Goal: Navigation & Orientation: Find specific page/section

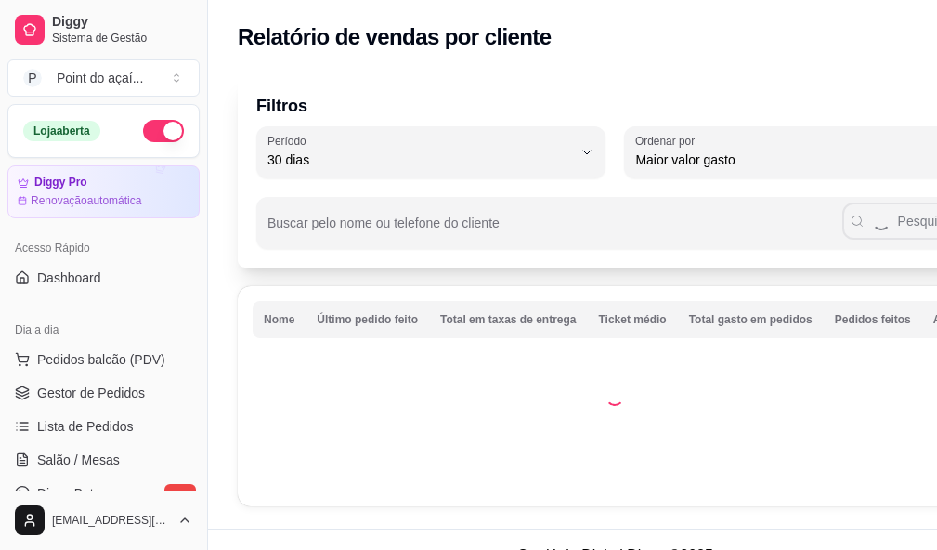
select select "30"
select select "HIGHEST_TOTAL_SPENT_WITH_ORDERS"
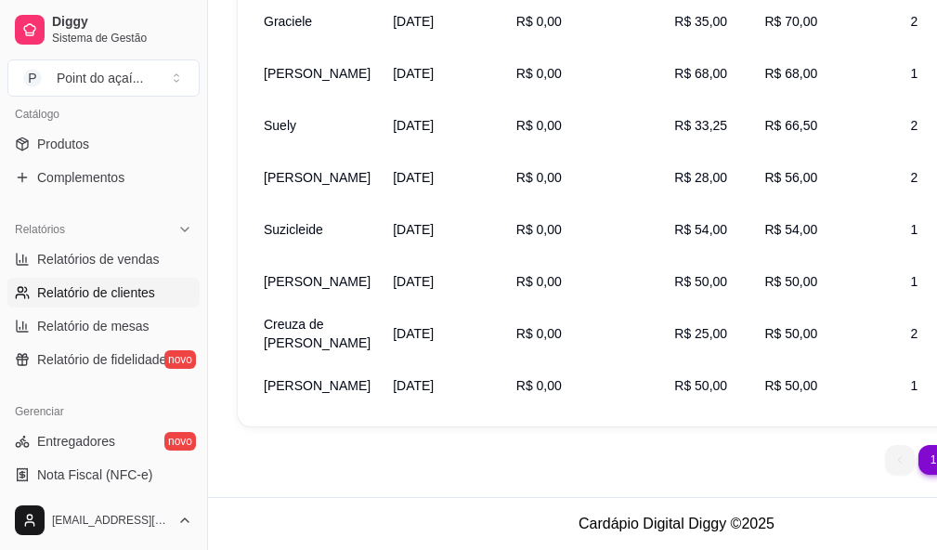
scroll to position [410, 0]
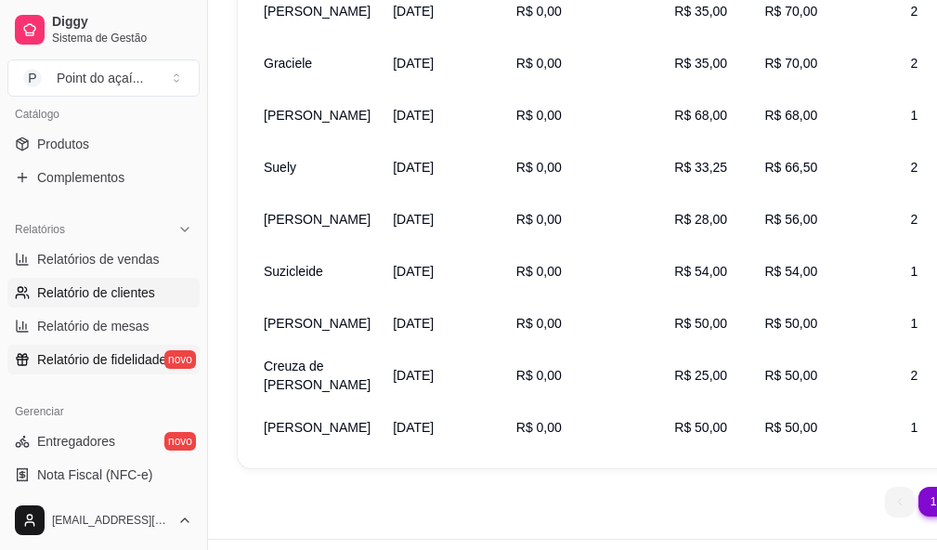
click at [78, 351] on span "Relatório de fidelidade" at bounding box center [101, 359] width 129 height 19
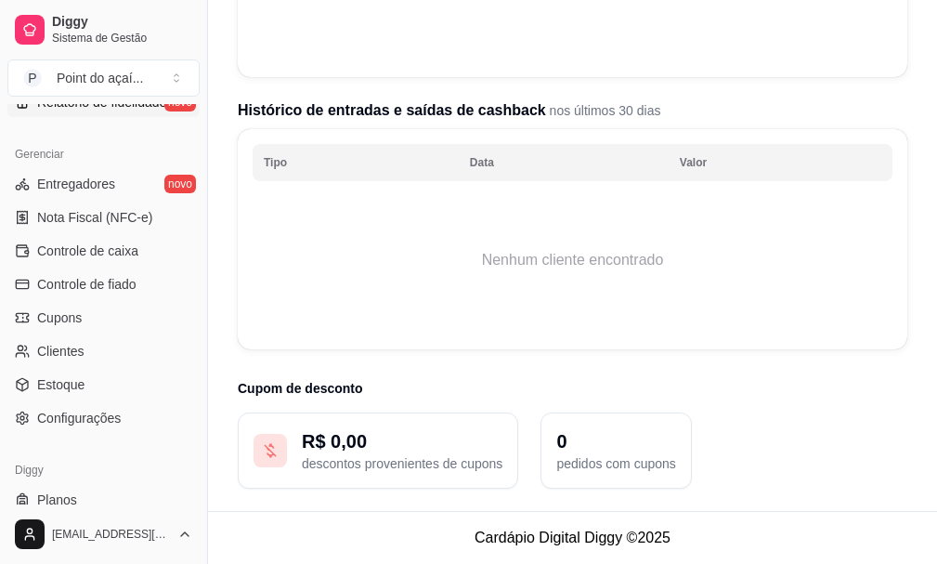
scroll to position [743, 0]
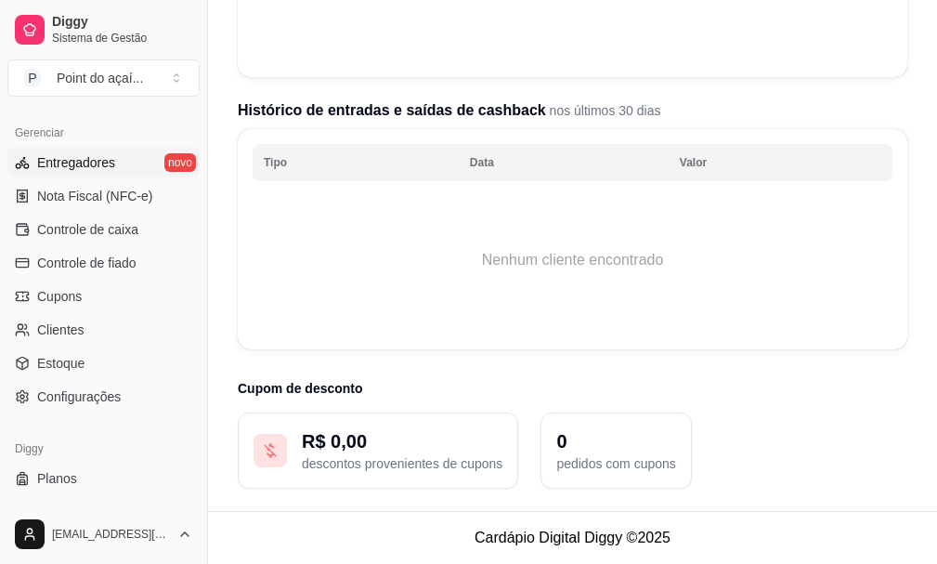
click at [98, 172] on link "Entregadores novo" at bounding box center [103, 163] width 192 height 30
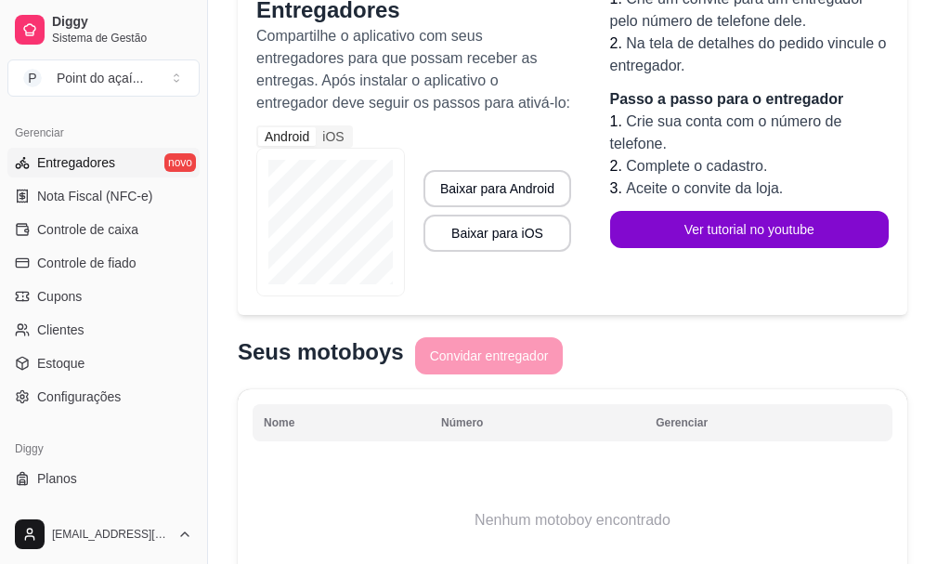
scroll to position [372, 0]
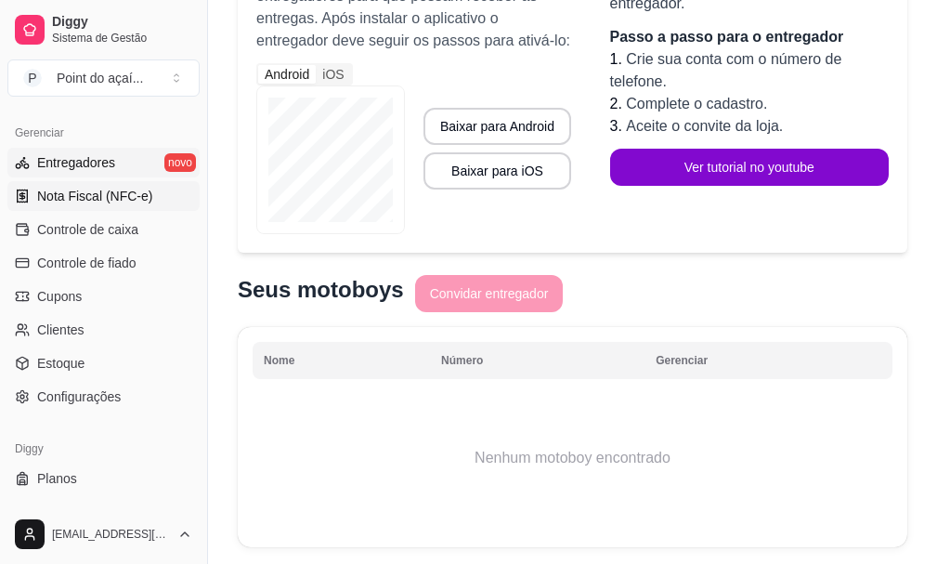
click at [106, 192] on span "Nota Fiscal (NFC-e)" at bounding box center [94, 196] width 115 height 19
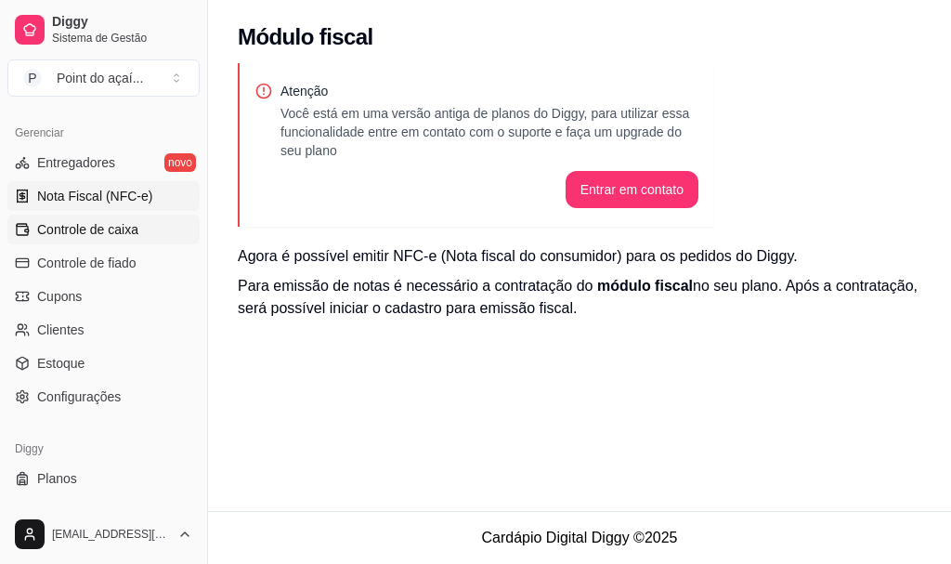
click at [142, 226] on link "Controle de caixa" at bounding box center [103, 230] width 192 height 30
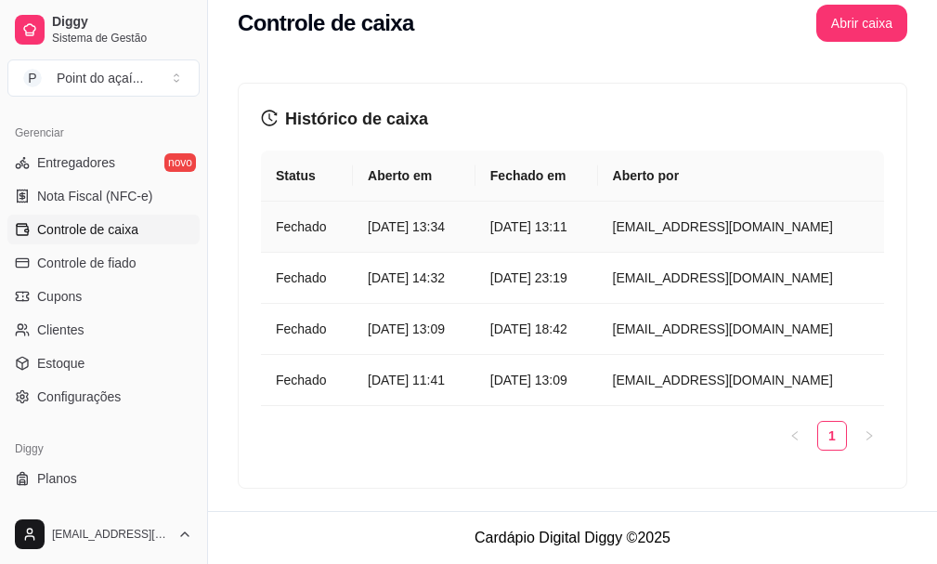
scroll to position [93, 0]
click at [76, 267] on span "Controle de fiado" at bounding box center [86, 263] width 99 height 19
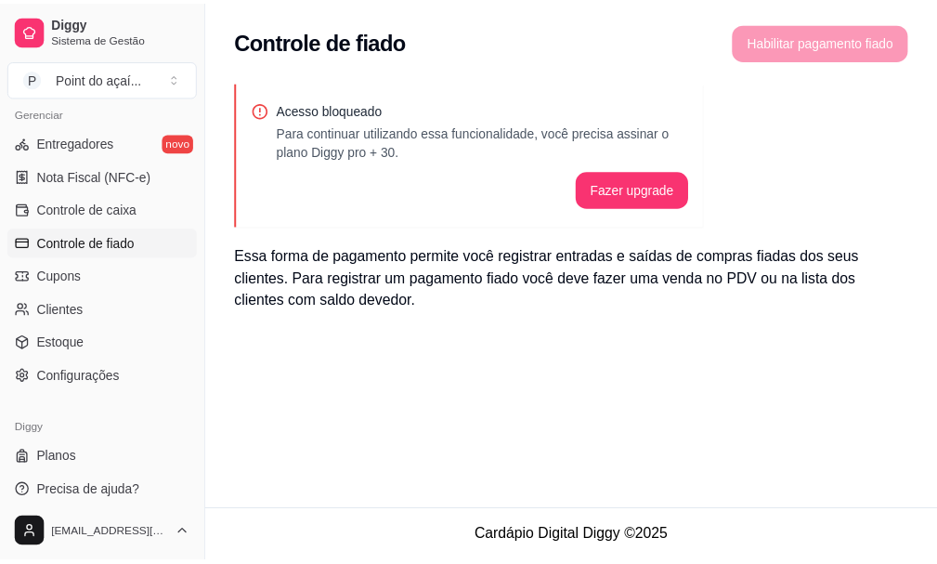
scroll to position [773, 0]
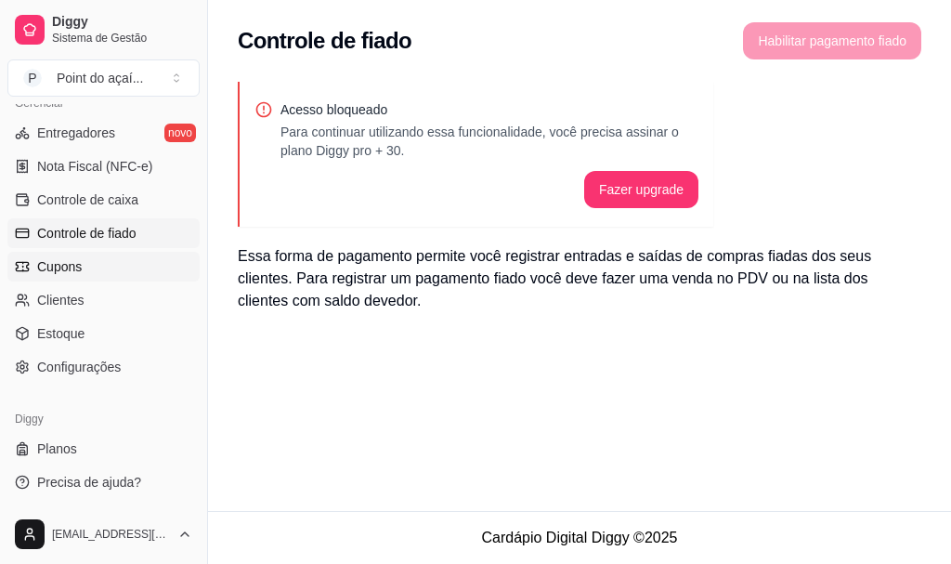
click at [102, 262] on link "Cupons" at bounding box center [103, 267] width 192 height 30
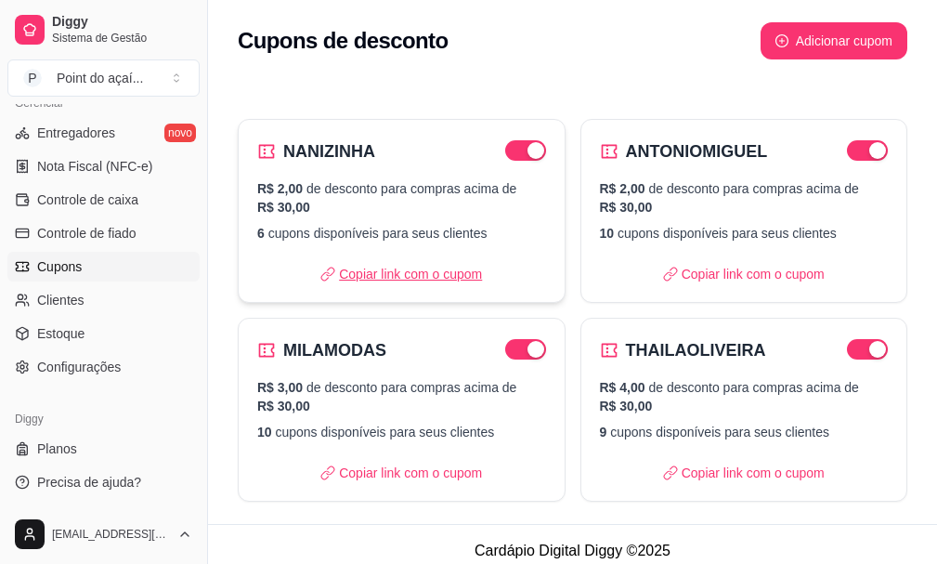
scroll to position [13, 0]
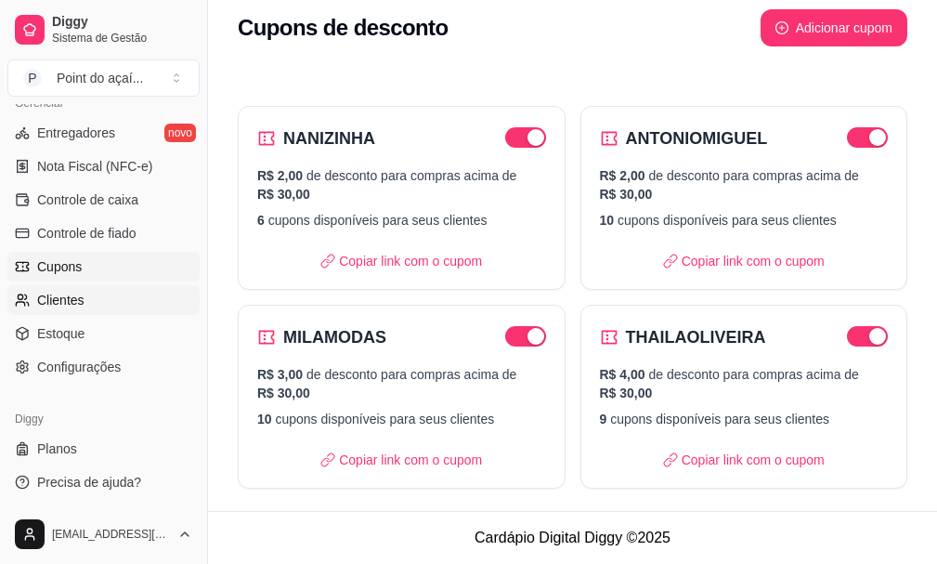
click at [63, 305] on span "Clientes" at bounding box center [60, 300] width 47 height 19
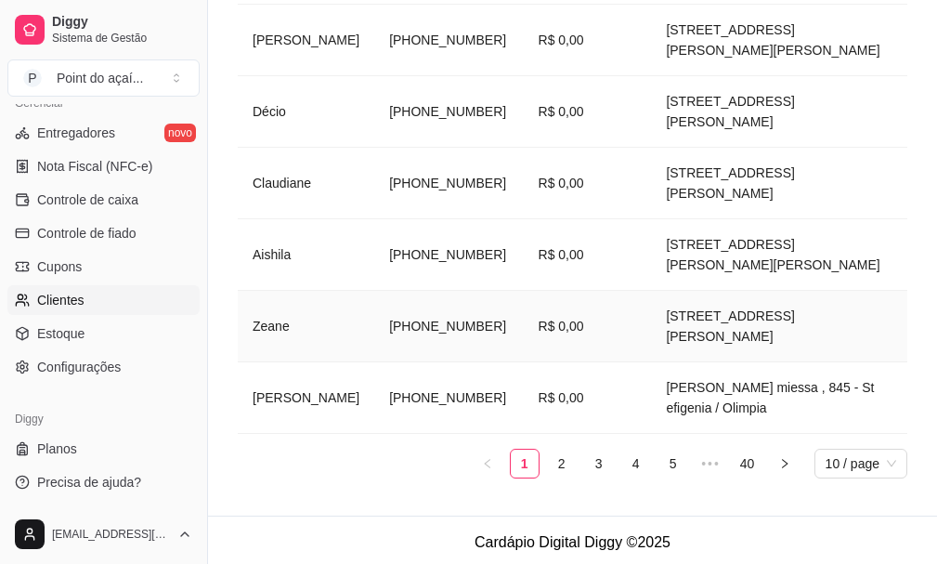
scroll to position [700, 0]
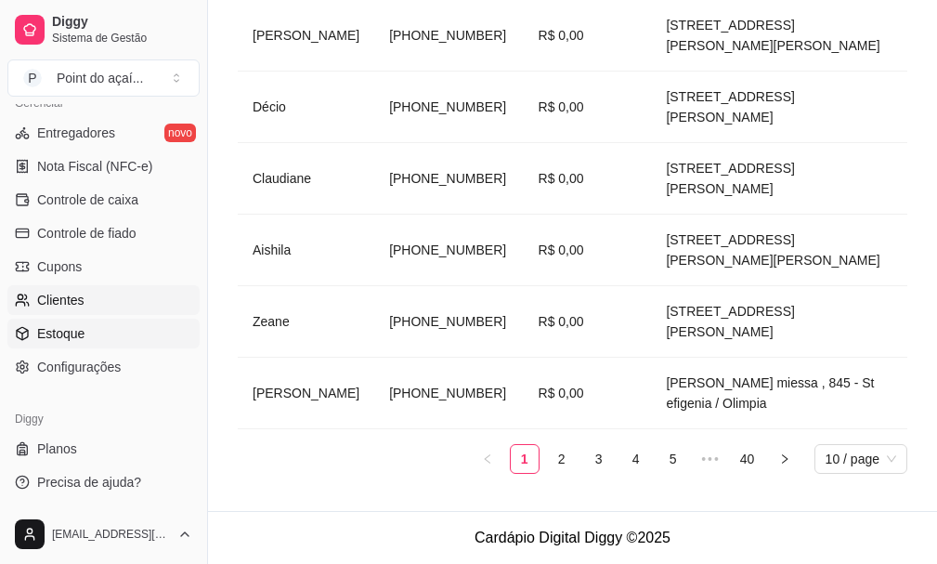
click at [72, 328] on span "Estoque" at bounding box center [60, 333] width 47 height 19
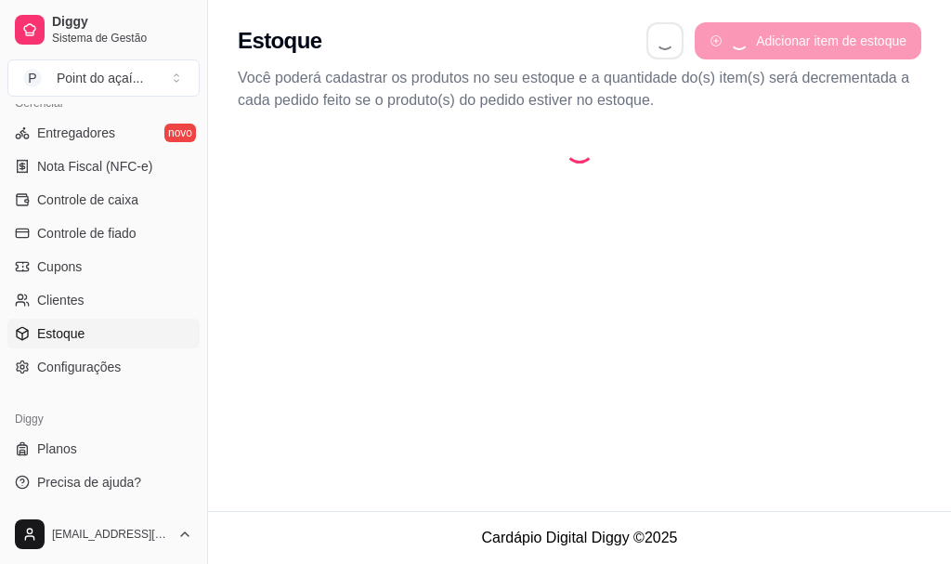
select select "QUANTITY_ORDER"
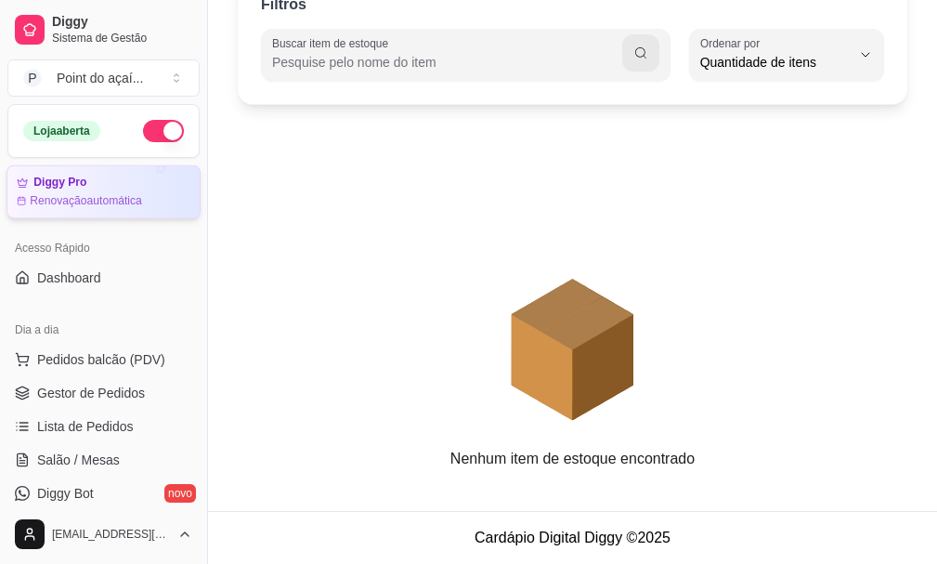
click at [92, 206] on article "Renovação automática" at bounding box center [86, 200] width 112 height 15
click at [83, 72] on div "Point do açaí ..." at bounding box center [100, 78] width 86 height 19
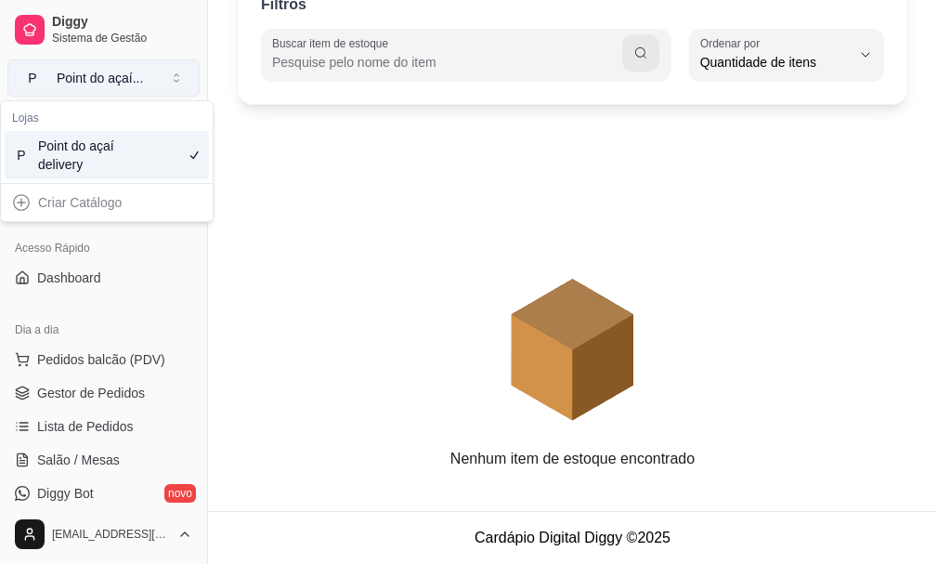
click at [83, 72] on div "Point do açaí ..." at bounding box center [100, 78] width 86 height 19
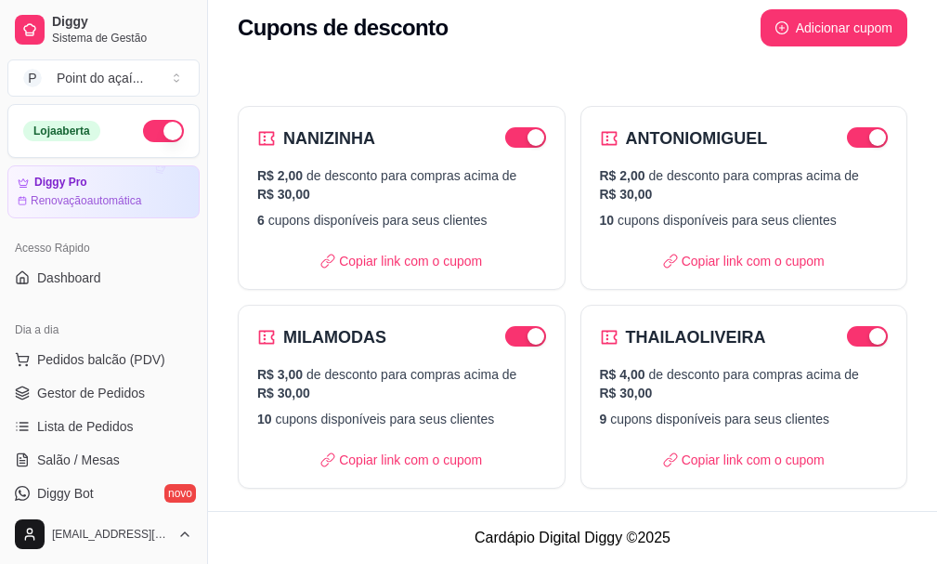
scroll to position [13, 0]
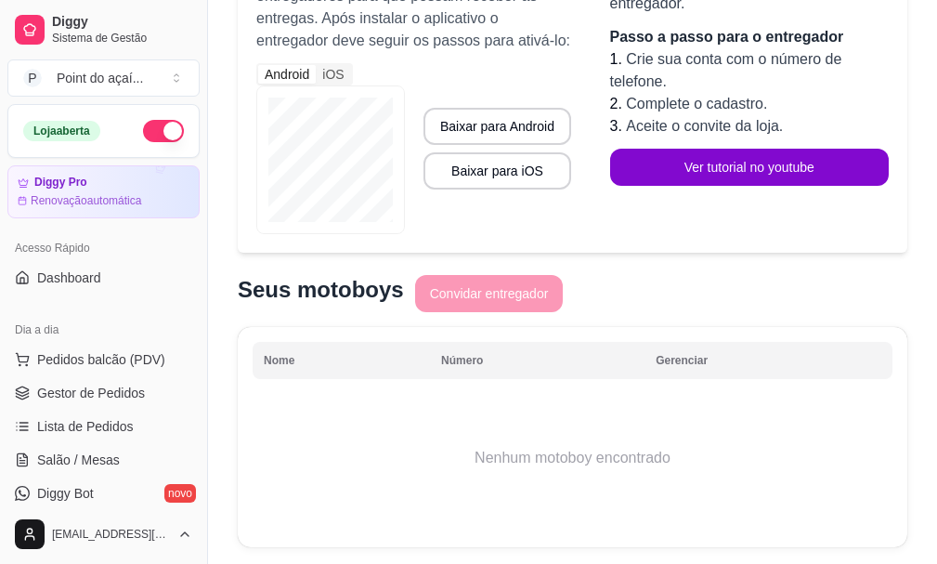
scroll to position [416, 0]
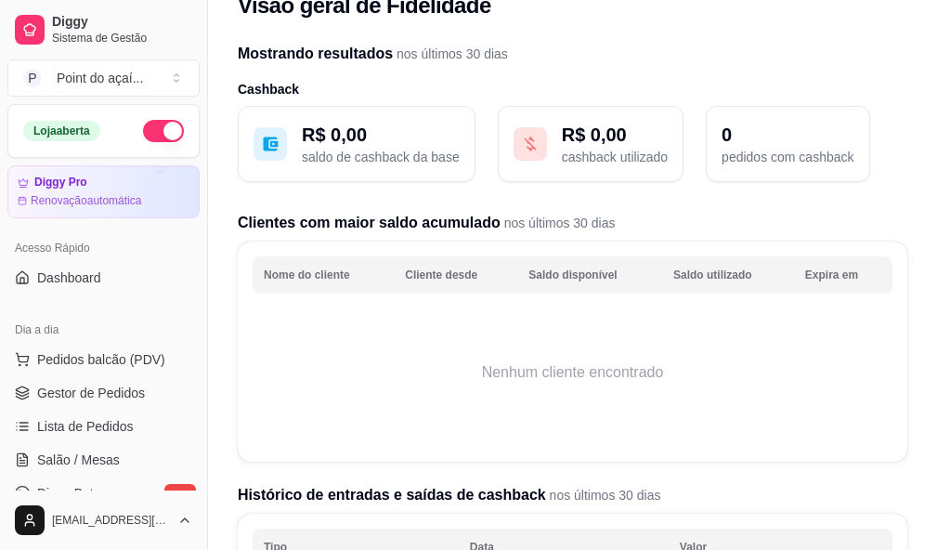
select select "30"
select select "HIGHEST_TOTAL_SPENT_WITH_ORDERS"
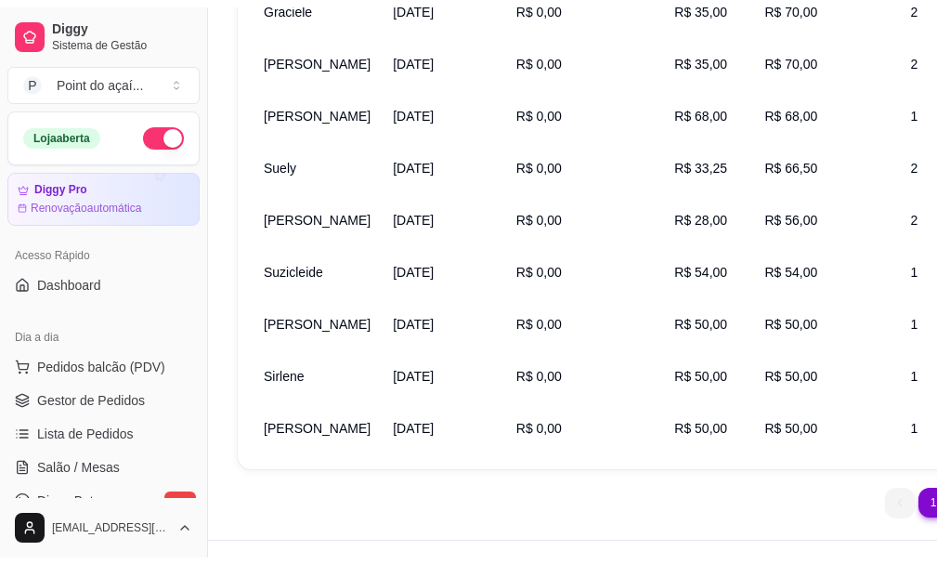
scroll to position [139, 0]
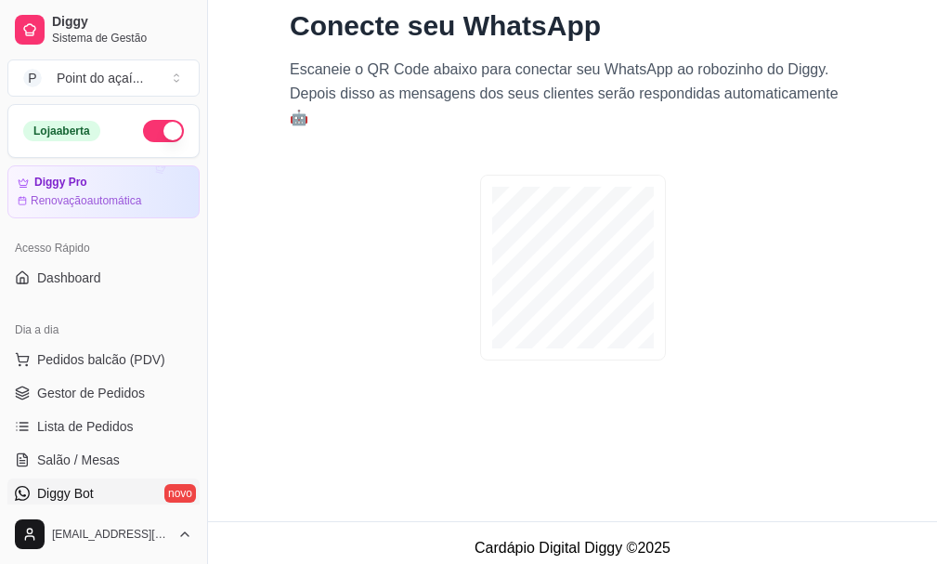
scroll to position [150, 0]
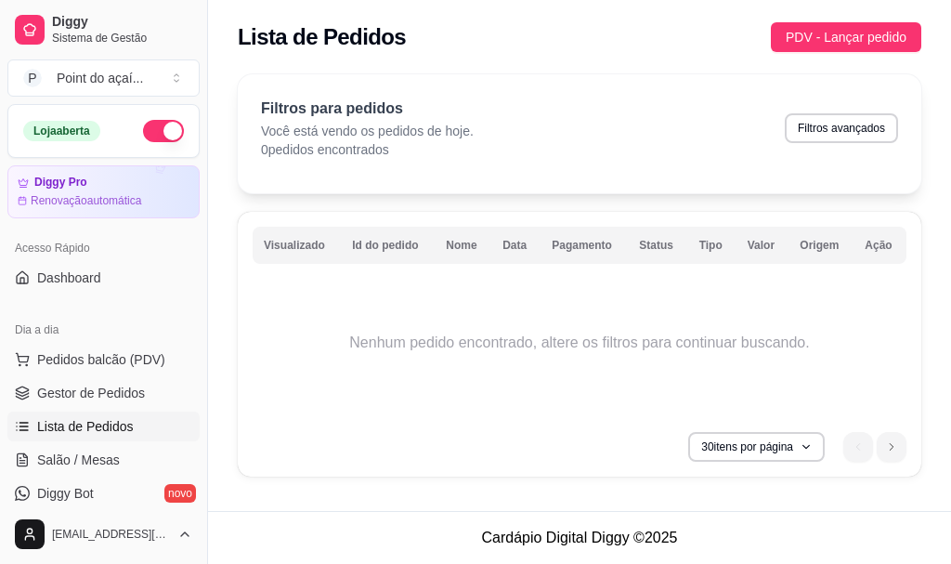
click at [514, 198] on div "Filtros para pedidos Você está vendo os pedidos de hoje. 0 pedidos encontrados …" at bounding box center [580, 275] width 684 height 402
click at [85, 285] on span "Dashboard" at bounding box center [69, 278] width 64 height 19
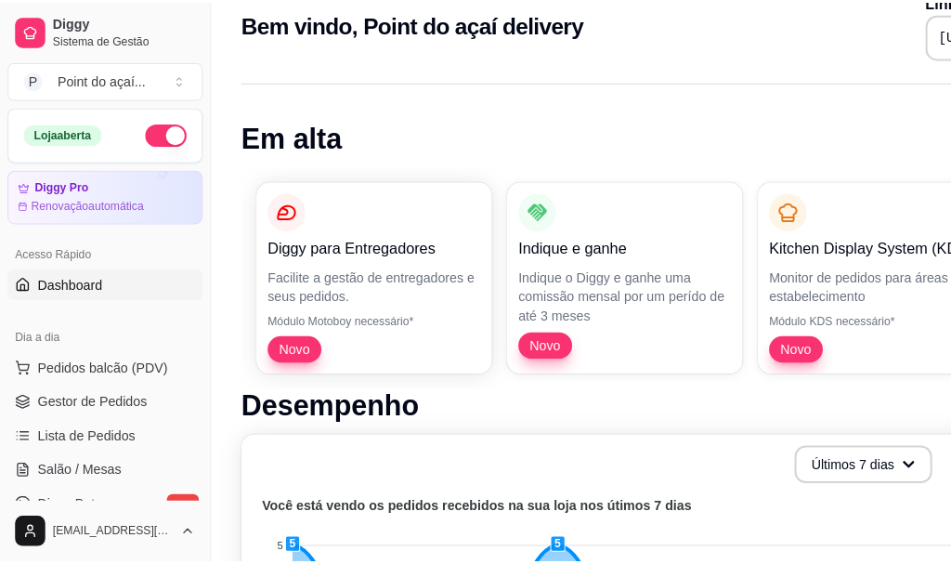
scroll to position [31, 0]
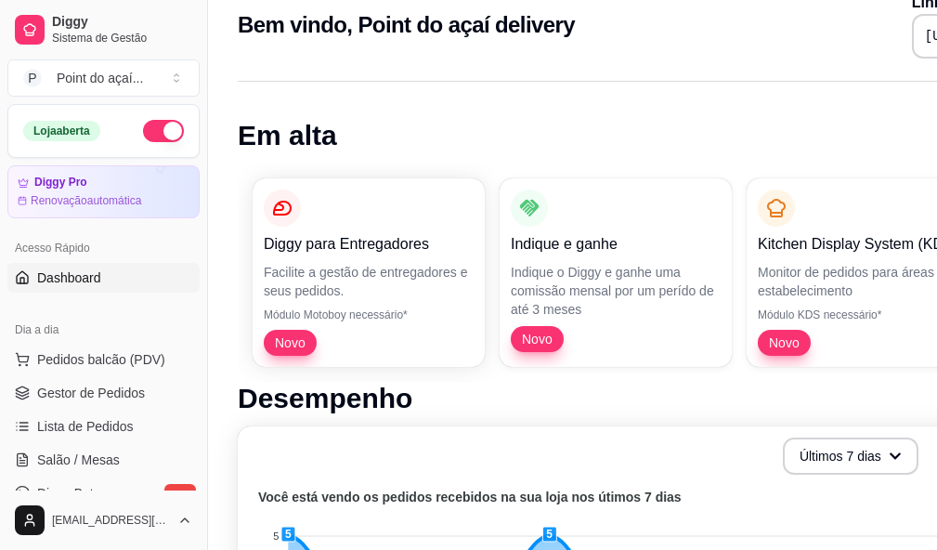
click at [535, 291] on p "Indique o Diggy e ganhe uma comissão mensal por um perído de até 3 meses" at bounding box center [616, 291] width 210 height 56
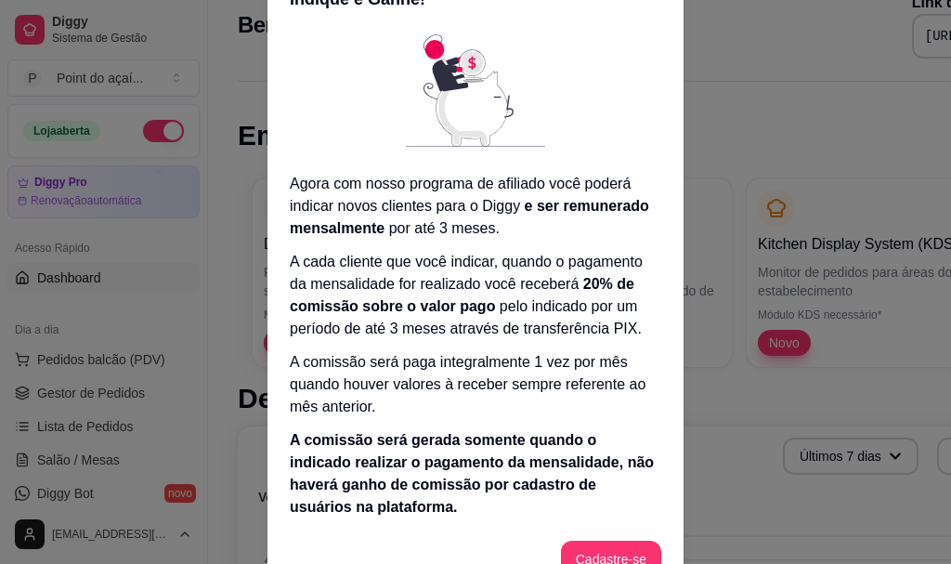
scroll to position [88, 0]
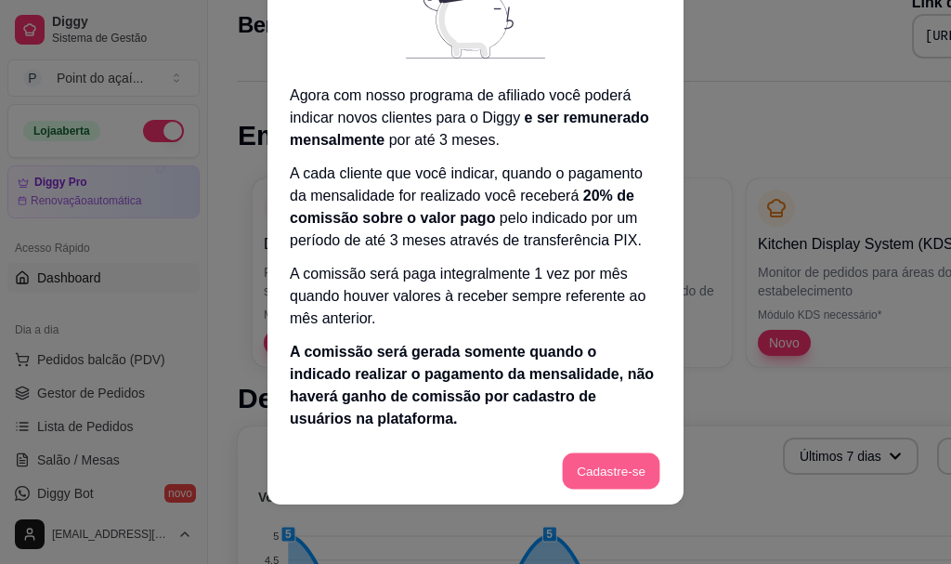
click at [622, 477] on button "Cadastre-se" at bounding box center [611, 471] width 98 height 36
